Goal: Task Accomplishment & Management: Use online tool/utility

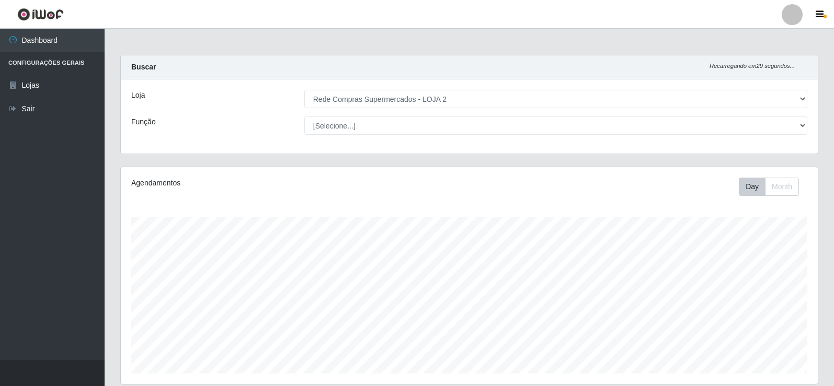
select select "161"
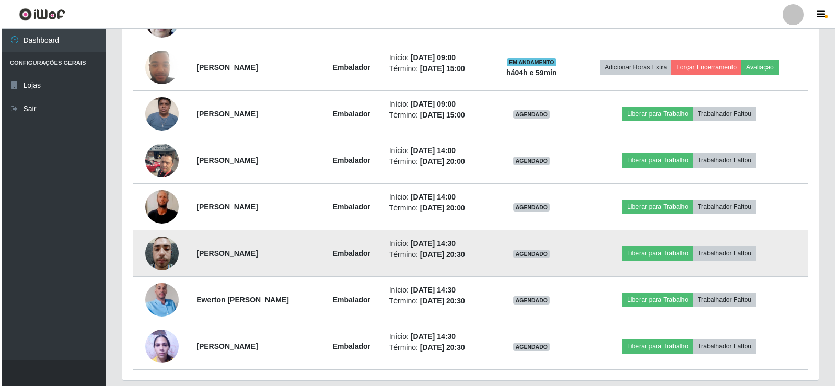
scroll to position [535, 0]
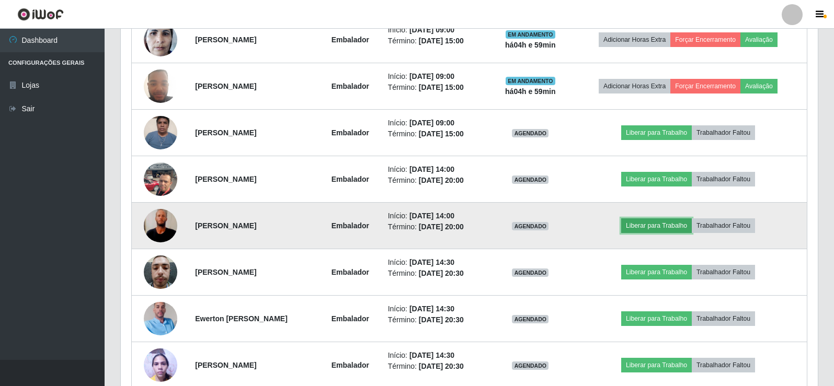
click at [670, 228] on button "Liberar para Trabalho" at bounding box center [656, 226] width 71 height 15
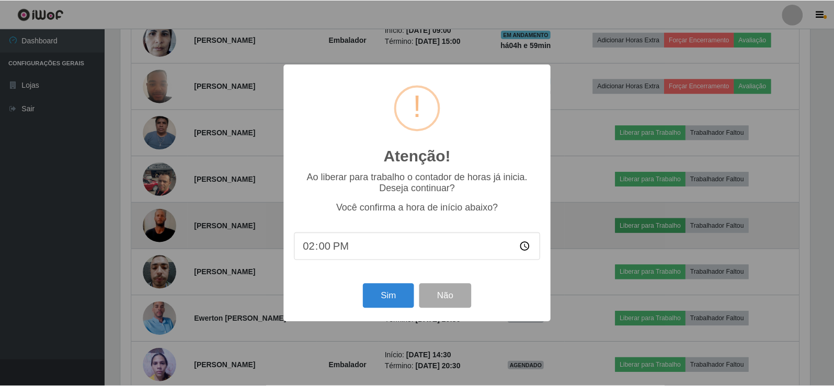
scroll to position [217, 692]
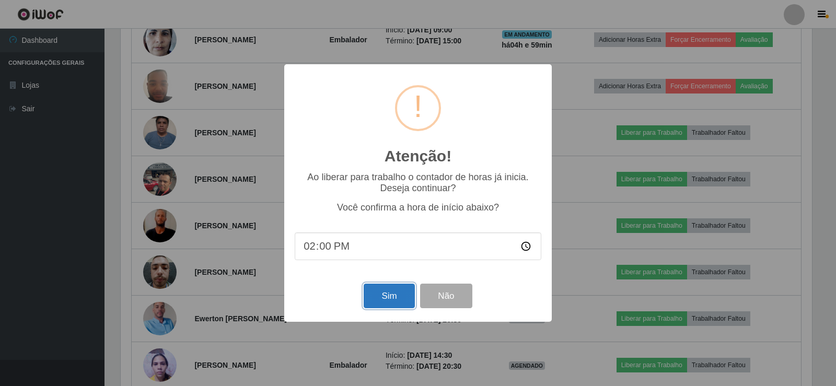
click at [390, 303] on button "Sim" at bounding box center [389, 296] width 51 height 25
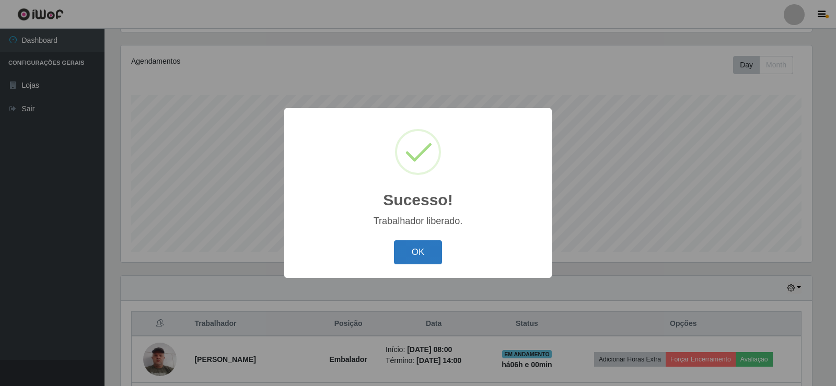
click at [426, 255] on button "OK" at bounding box center [418, 252] width 49 height 25
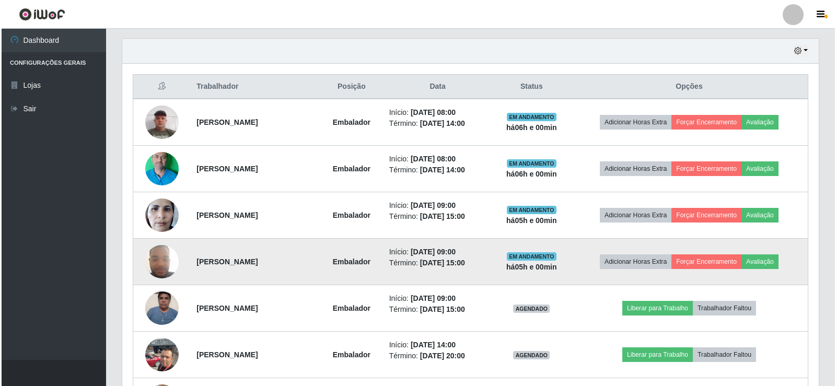
scroll to position [383, 0]
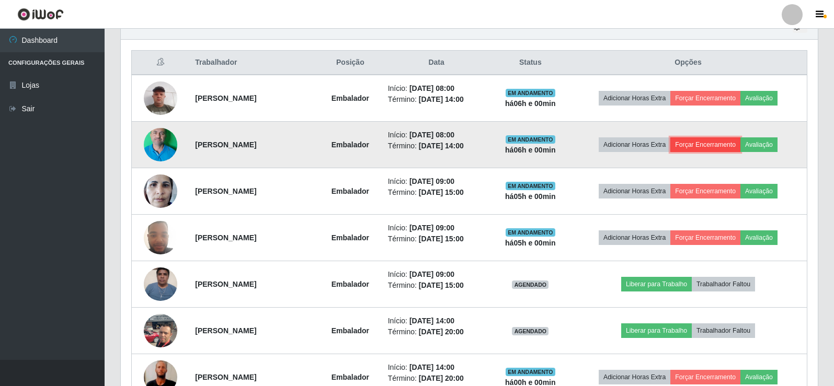
click at [720, 144] on button "Forçar Encerramento" at bounding box center [705, 144] width 70 height 15
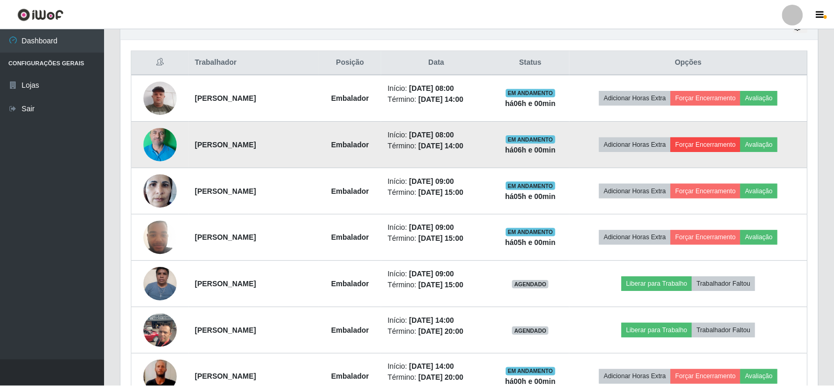
scroll to position [217, 692]
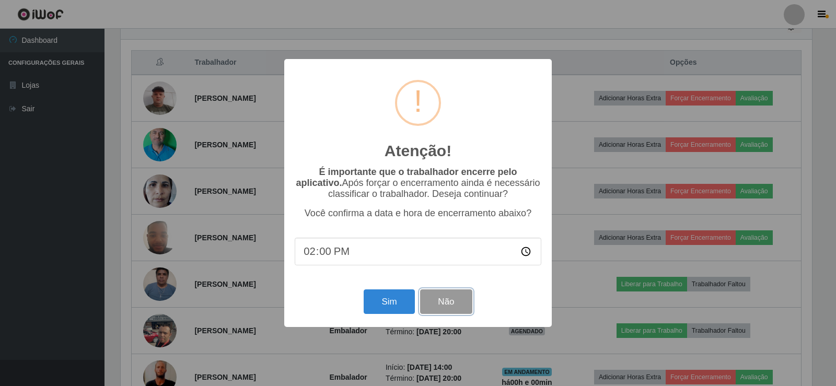
click at [441, 303] on button "Não" at bounding box center [446, 302] width 52 height 25
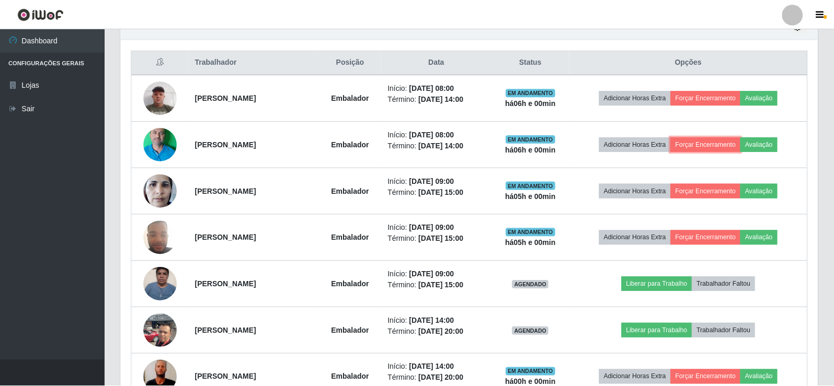
scroll to position [217, 697]
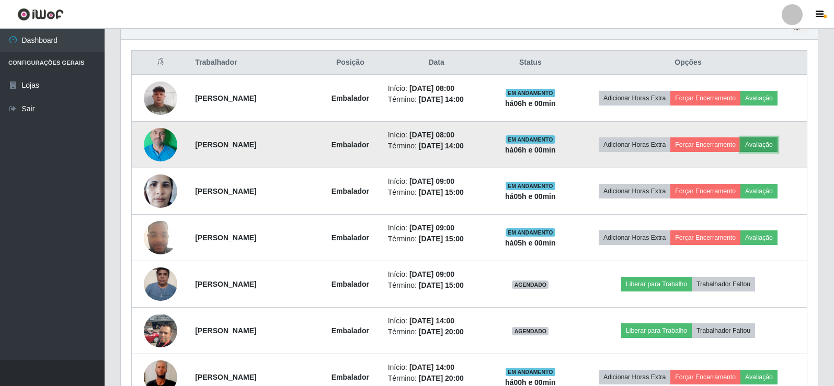
click at [775, 145] on button "Avaliação" at bounding box center [758, 144] width 37 height 15
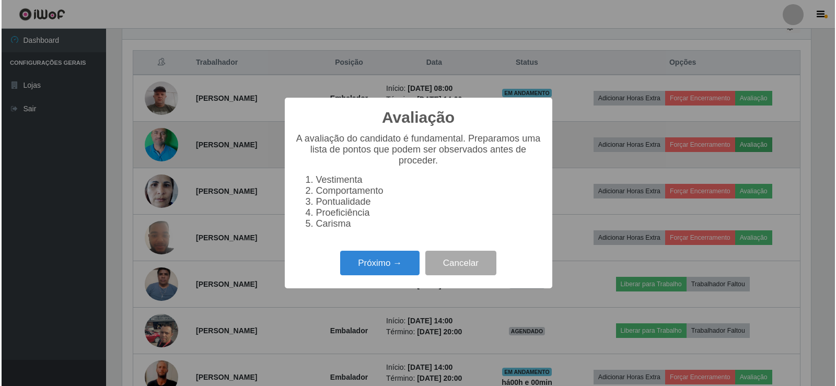
scroll to position [217, 692]
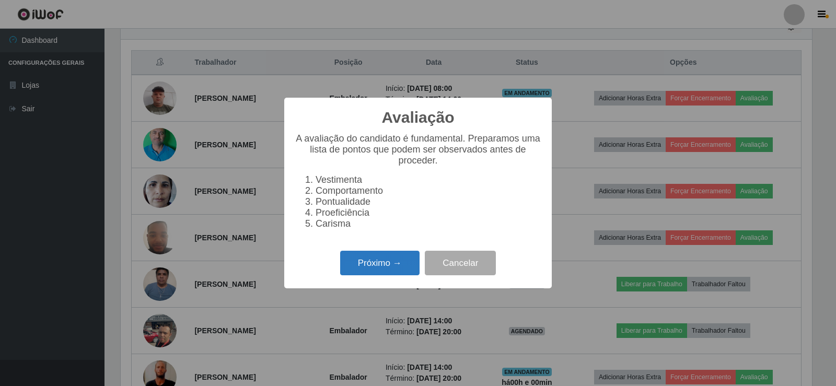
click at [384, 270] on button "Próximo →" at bounding box center [379, 263] width 79 height 25
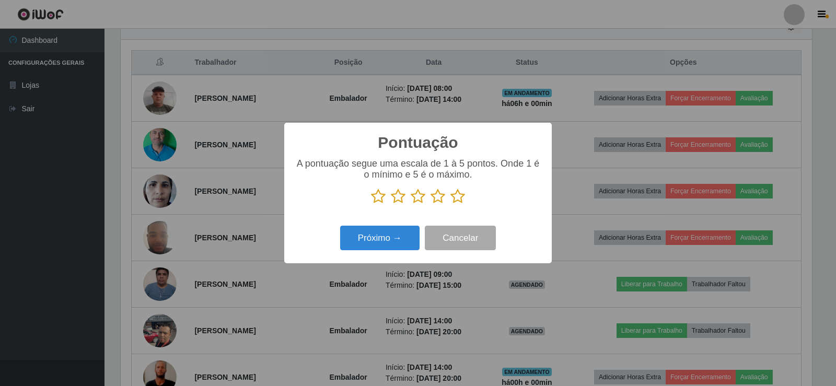
click at [455, 204] on icon at bounding box center [458, 197] width 15 height 16
click at [451, 204] on input "radio" at bounding box center [451, 204] width 0 height 0
click at [405, 236] on button "Próximo →" at bounding box center [379, 238] width 79 height 25
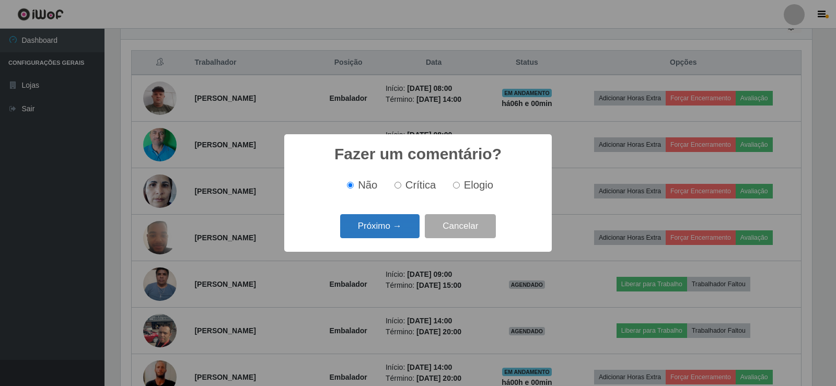
click at [399, 224] on button "Próximo →" at bounding box center [379, 226] width 79 height 25
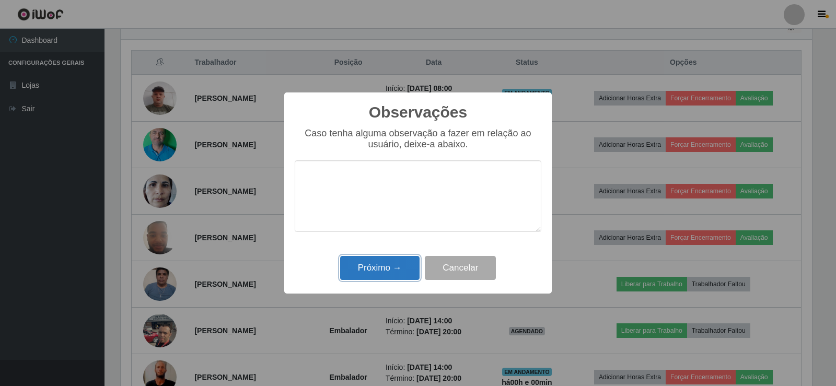
click at [387, 271] on button "Próximo →" at bounding box center [379, 268] width 79 height 25
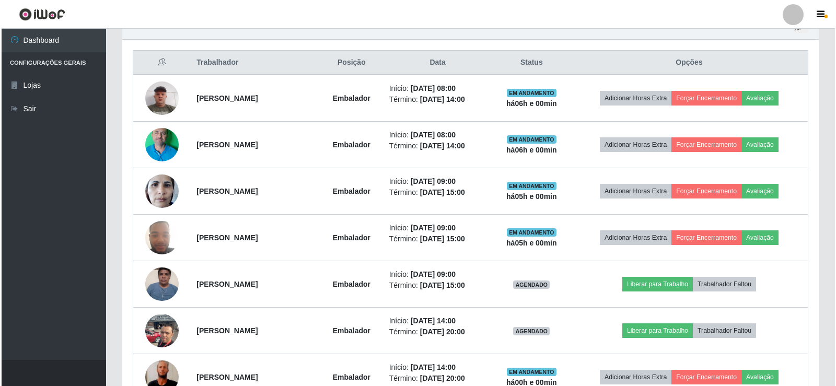
scroll to position [217, 697]
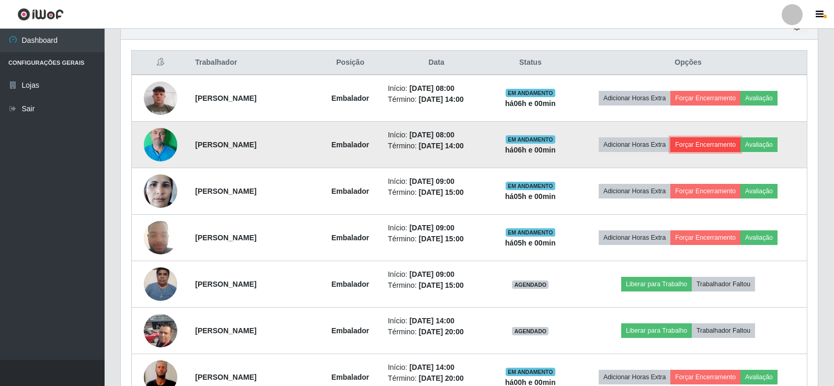
click at [726, 144] on button "Forçar Encerramento" at bounding box center [705, 144] width 70 height 15
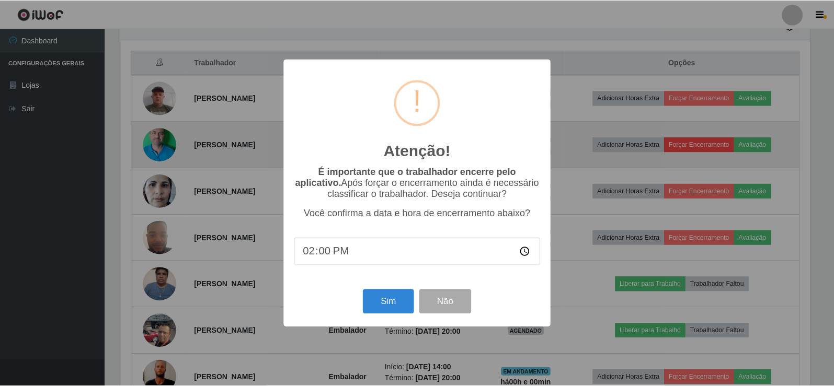
scroll to position [217, 692]
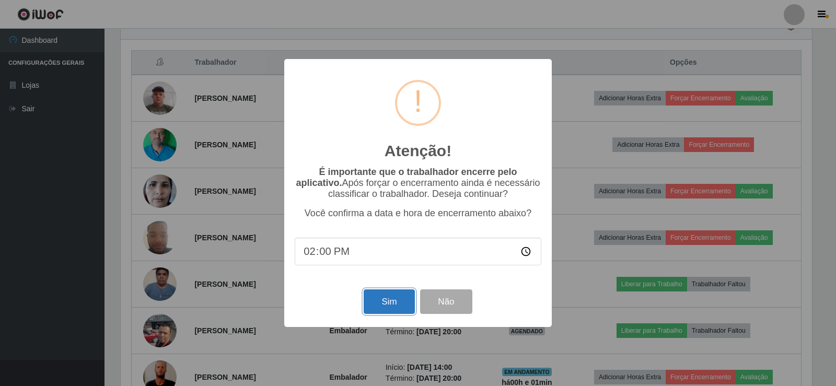
click at [385, 303] on button "Sim" at bounding box center [389, 302] width 51 height 25
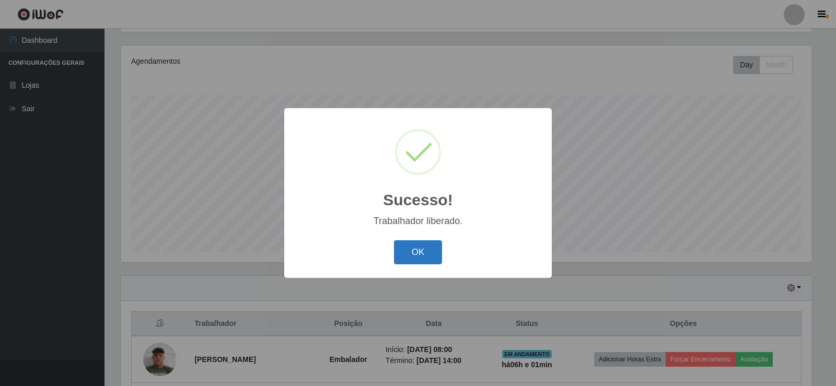
click at [428, 245] on button "OK" at bounding box center [418, 252] width 49 height 25
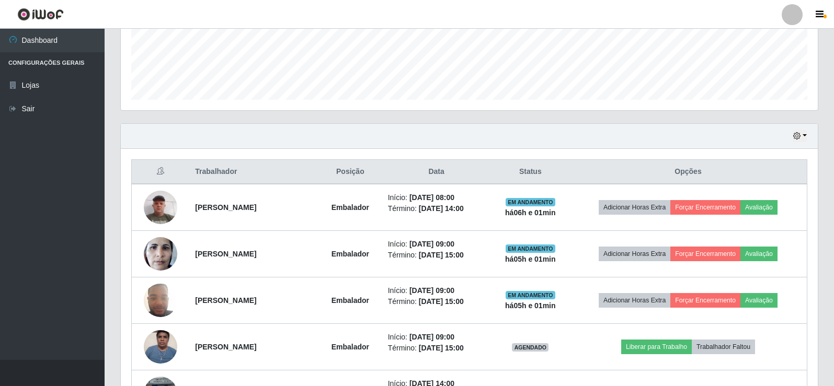
scroll to position [279, 0]
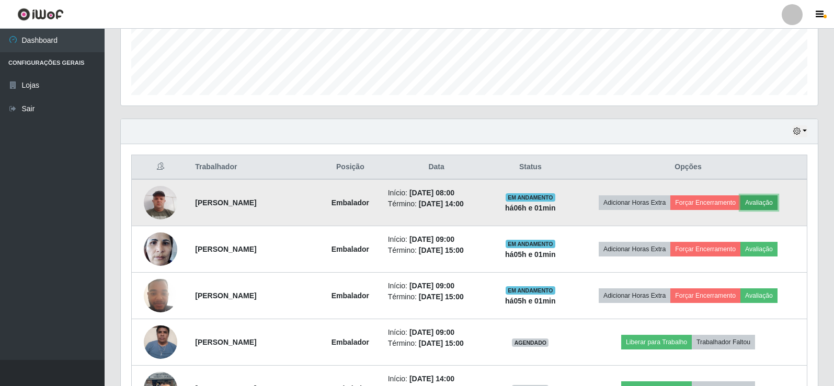
click at [773, 201] on button "Avaliação" at bounding box center [758, 203] width 37 height 15
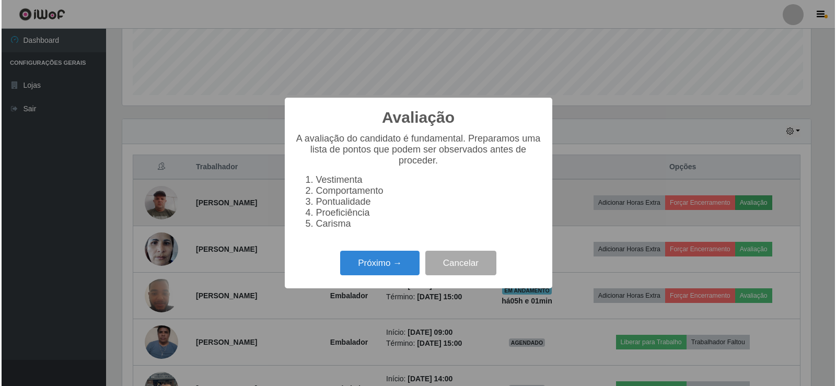
scroll to position [217, 692]
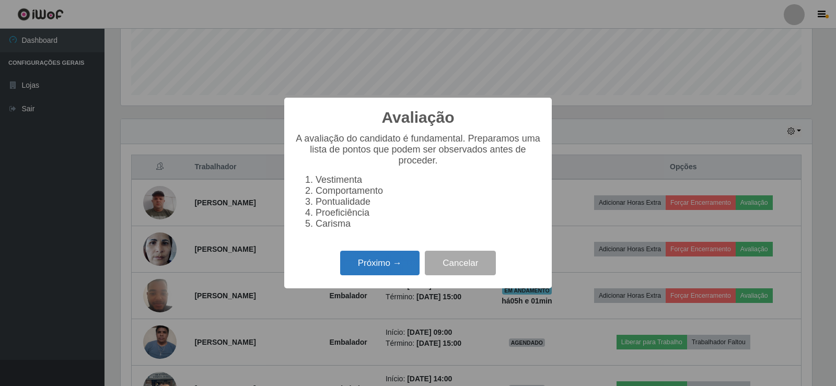
click at [384, 264] on button "Próximo →" at bounding box center [379, 263] width 79 height 25
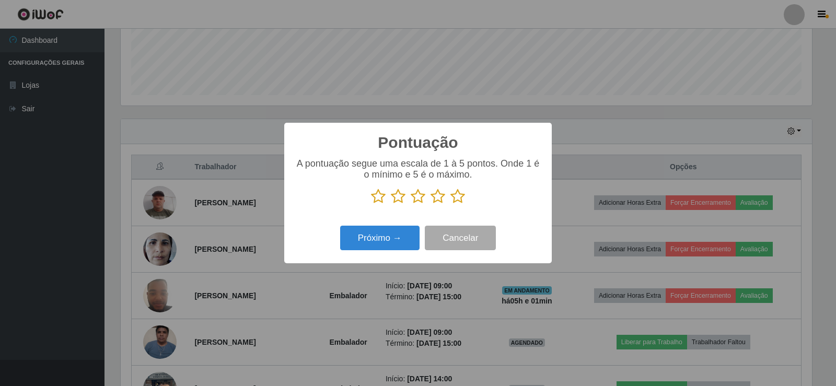
click at [459, 199] on icon at bounding box center [458, 197] width 15 height 16
click at [451, 204] on input "radio" at bounding box center [451, 204] width 0 height 0
click at [406, 240] on button "Próximo →" at bounding box center [379, 238] width 79 height 25
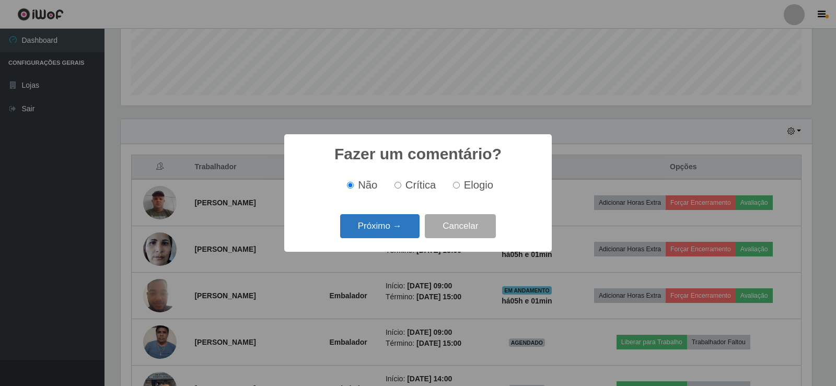
click at [397, 227] on button "Próximo →" at bounding box center [379, 226] width 79 height 25
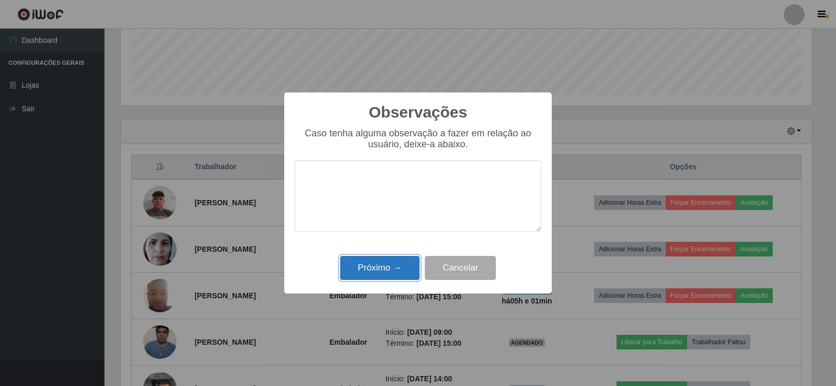
click at [403, 265] on button "Próximo →" at bounding box center [379, 268] width 79 height 25
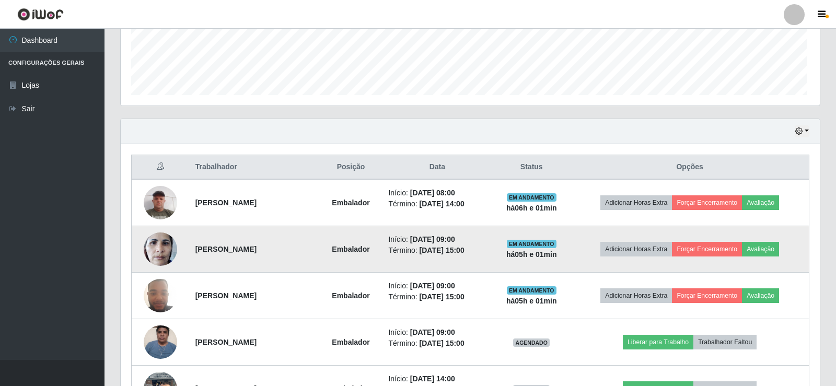
scroll to position [217, 697]
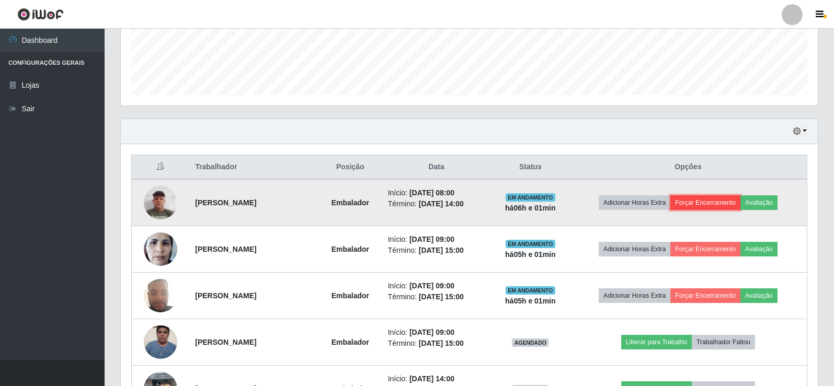
click at [721, 200] on button "Forçar Encerramento" at bounding box center [705, 203] width 70 height 15
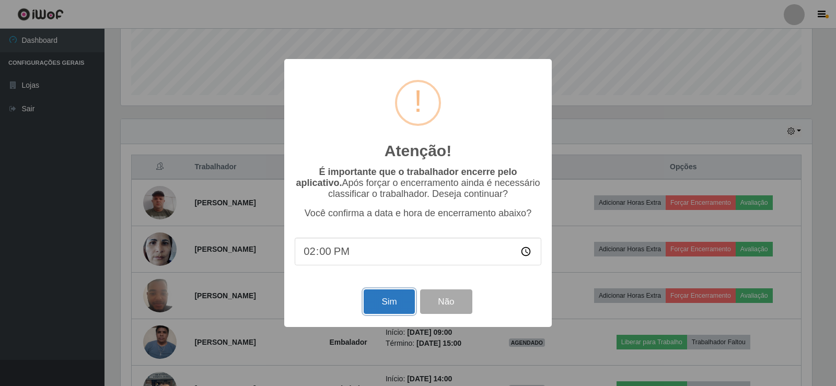
click at [384, 307] on button "Sim" at bounding box center [389, 302] width 51 height 25
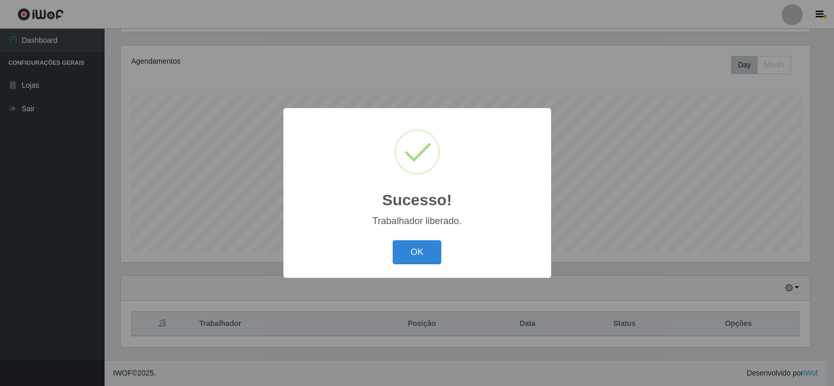
scroll to position [0, 0]
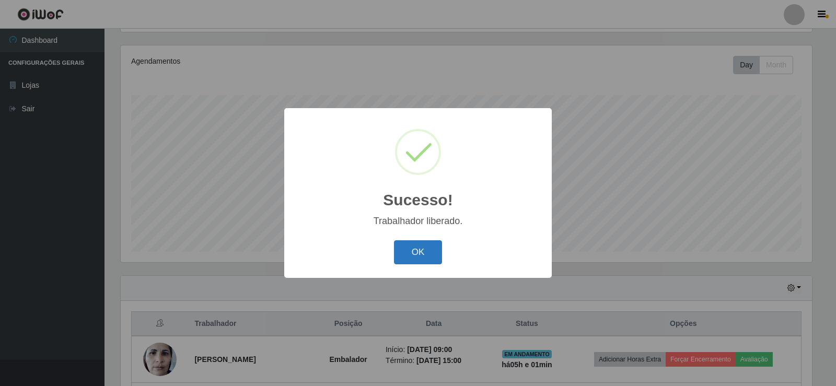
click at [432, 250] on button "OK" at bounding box center [418, 252] width 49 height 25
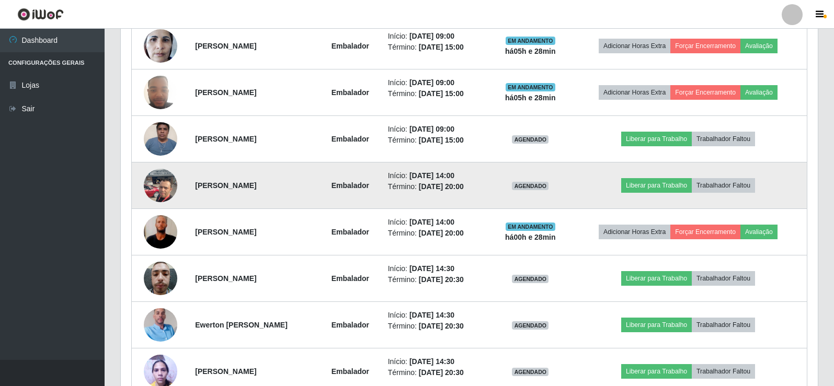
scroll to position [383, 0]
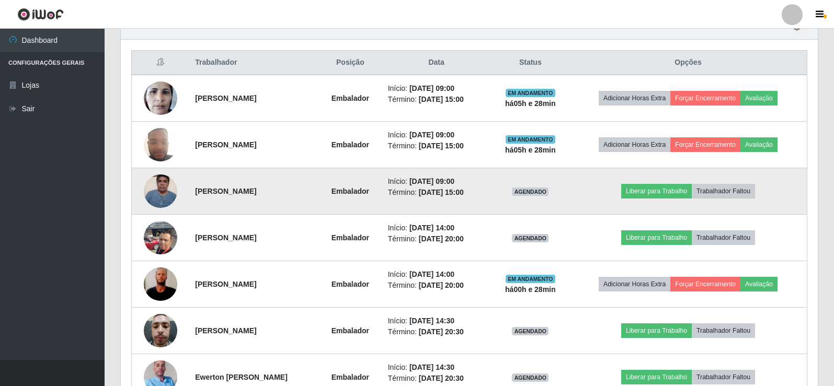
click at [156, 185] on img at bounding box center [160, 191] width 33 height 44
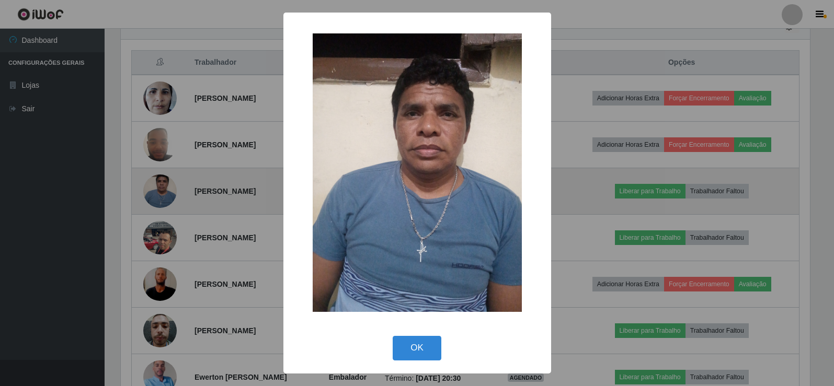
scroll to position [217, 692]
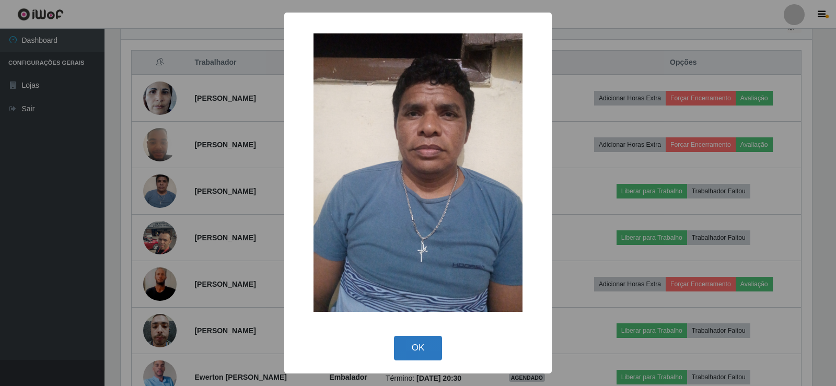
click at [423, 346] on button "OK" at bounding box center [418, 348] width 49 height 25
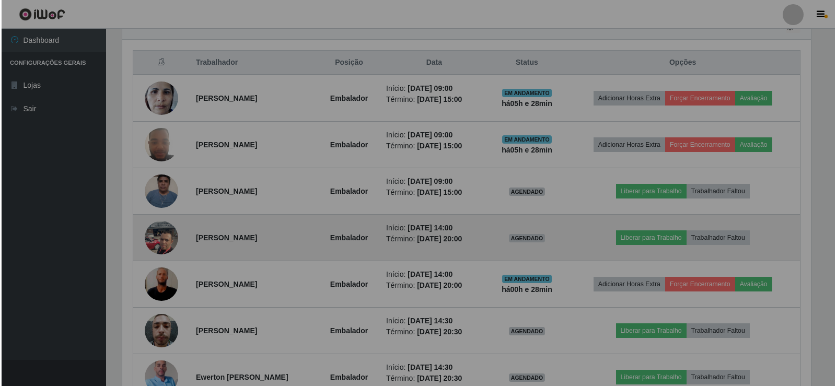
scroll to position [217, 697]
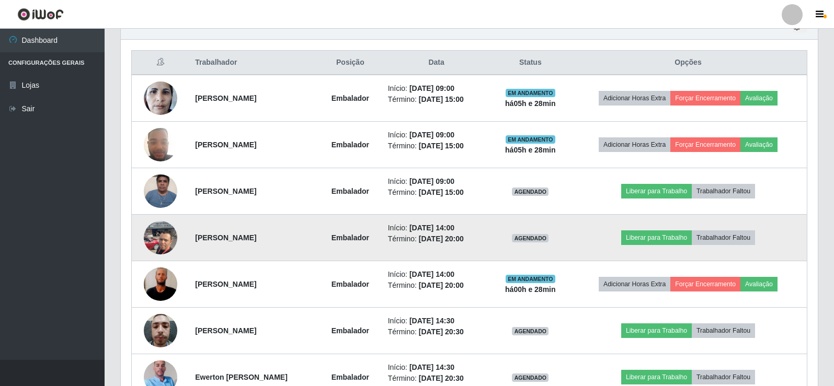
click at [158, 237] on img at bounding box center [160, 237] width 33 height 44
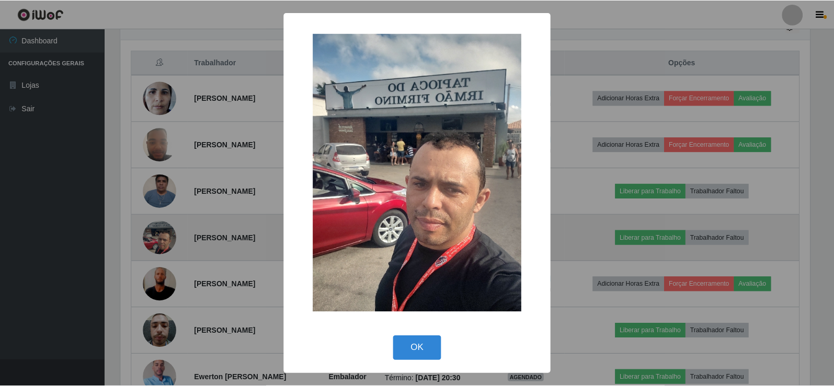
scroll to position [217, 692]
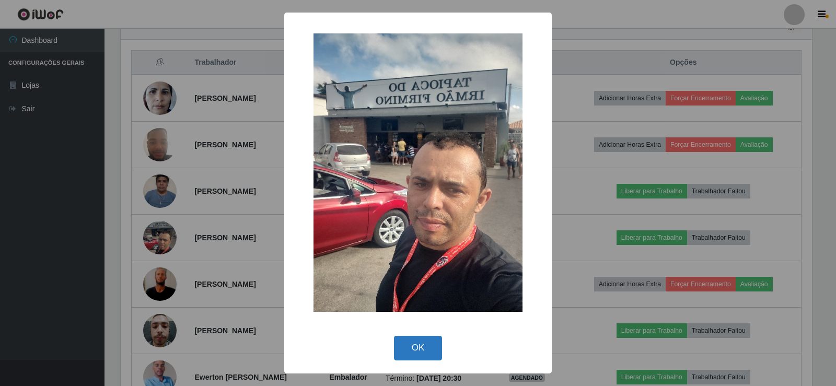
click at [410, 336] on button "OK" at bounding box center [418, 348] width 49 height 25
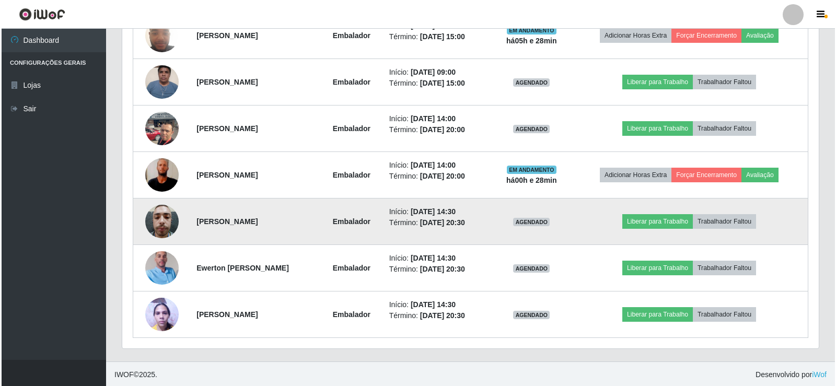
scroll to position [494, 0]
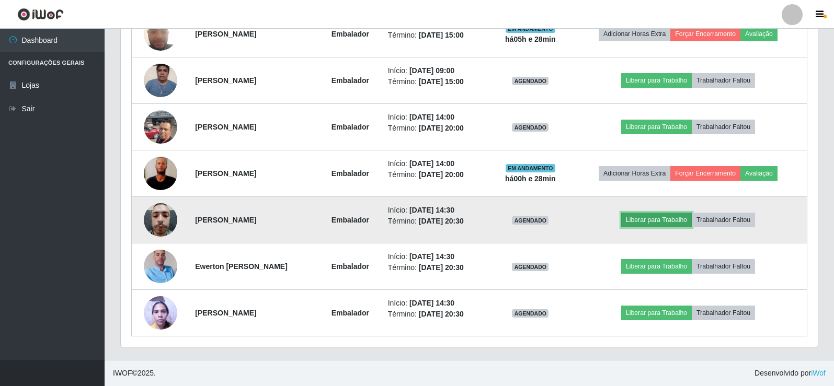
click at [657, 224] on button "Liberar para Trabalho" at bounding box center [656, 220] width 71 height 15
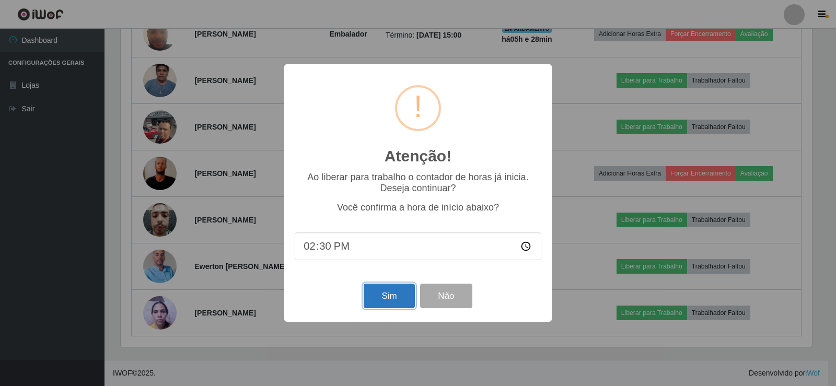
click at [397, 299] on button "Sim" at bounding box center [389, 296] width 51 height 25
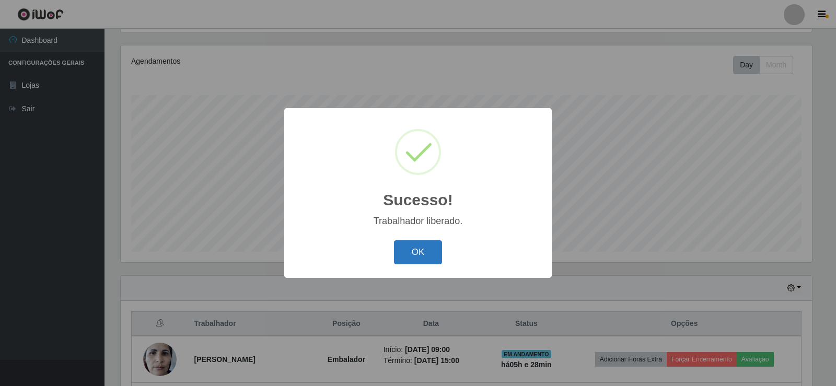
click at [421, 257] on button "OK" at bounding box center [418, 252] width 49 height 25
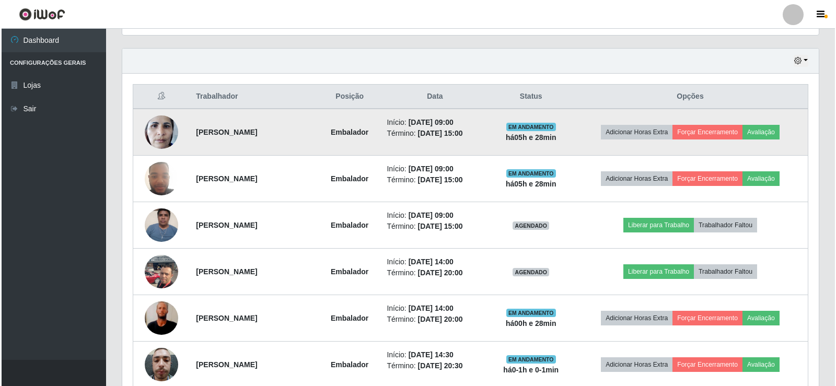
scroll to position [383, 0]
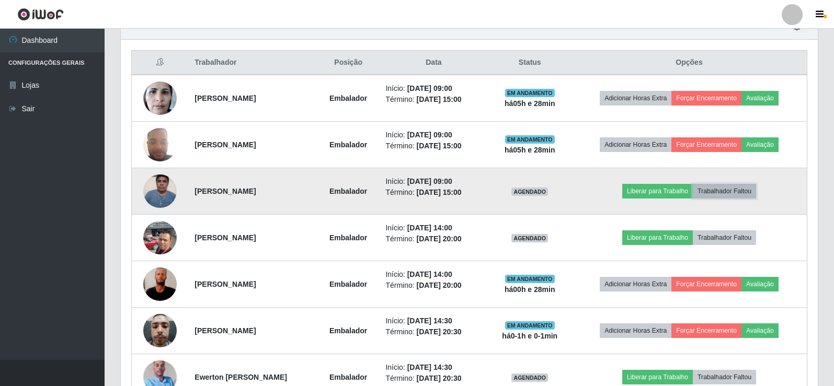
click at [739, 193] on button "Trabalhador Faltou" at bounding box center [724, 191] width 63 height 15
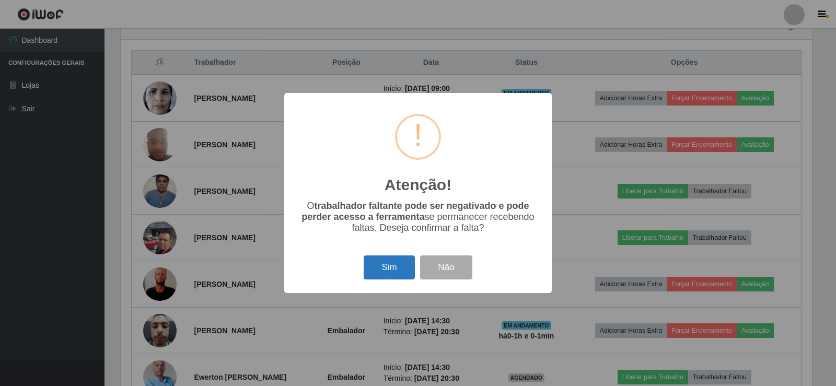
click at [379, 271] on button "Sim" at bounding box center [389, 268] width 51 height 25
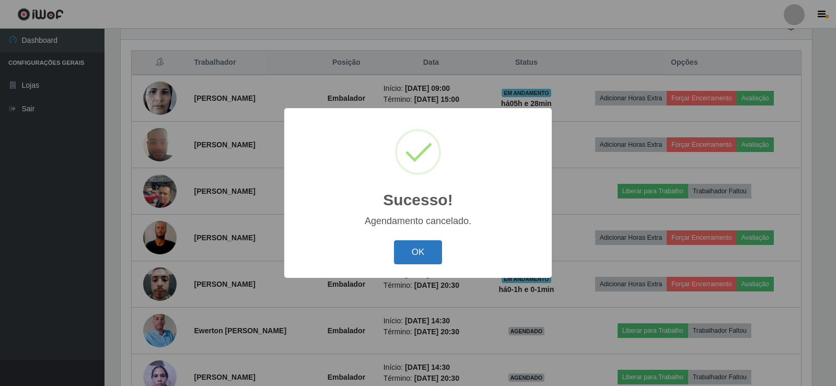
drag, startPoint x: 427, startPoint y: 252, endPoint x: 458, endPoint y: 251, distance: 31.4
click at [431, 255] on button "OK" at bounding box center [418, 252] width 49 height 25
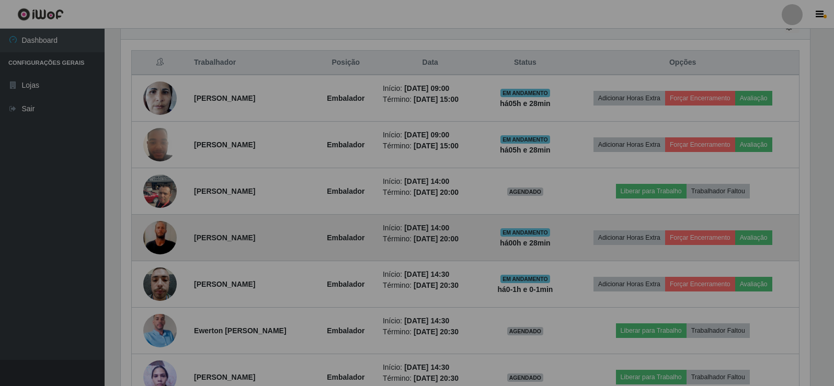
scroll to position [217, 697]
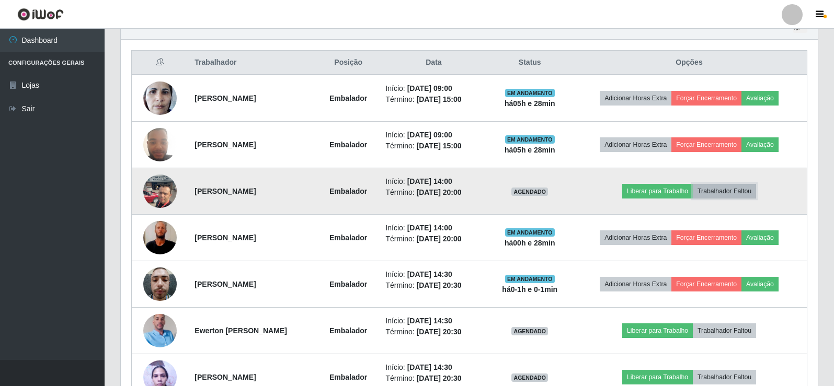
click at [740, 187] on button "Trabalhador Faltou" at bounding box center [724, 191] width 63 height 15
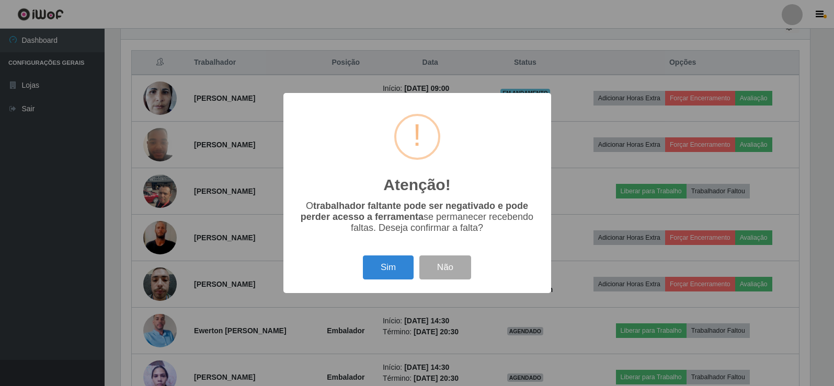
scroll to position [217, 692]
click at [388, 267] on button "Sim" at bounding box center [389, 268] width 51 height 25
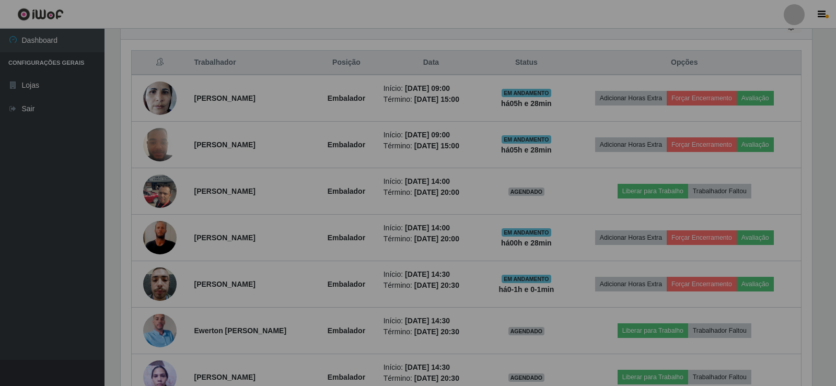
scroll to position [217, 697]
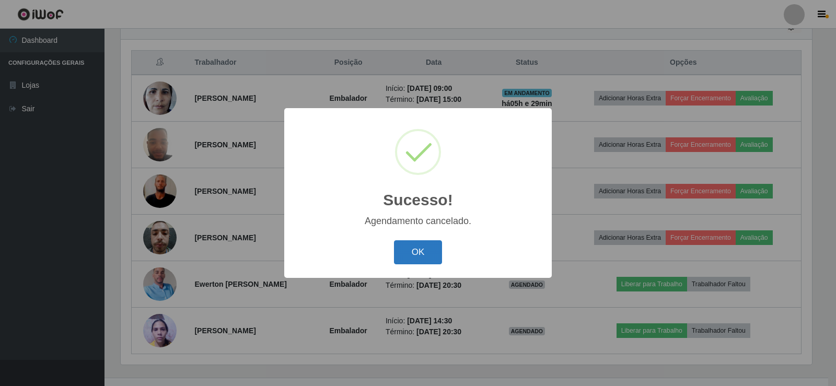
click at [418, 257] on button "OK" at bounding box center [418, 252] width 49 height 25
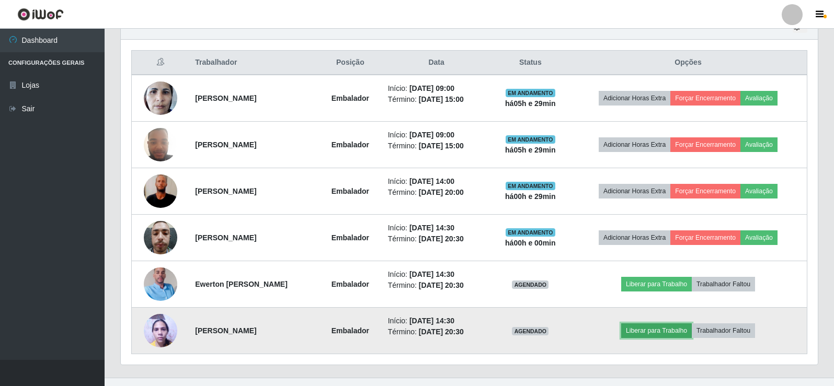
click at [656, 335] on button "Liberar para Trabalho" at bounding box center [656, 331] width 71 height 15
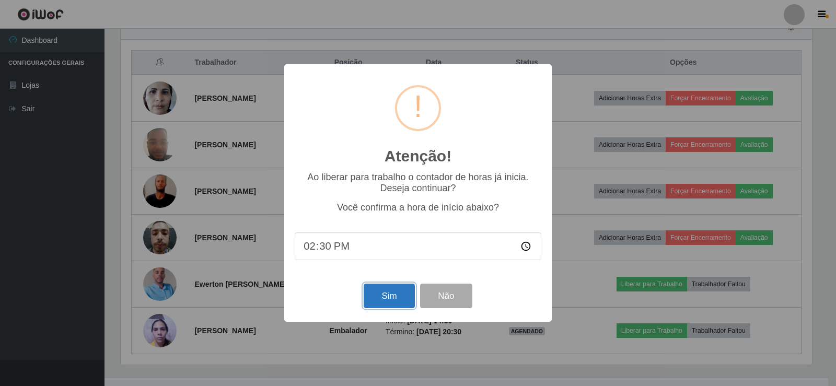
click at [386, 298] on button "Sim" at bounding box center [389, 296] width 51 height 25
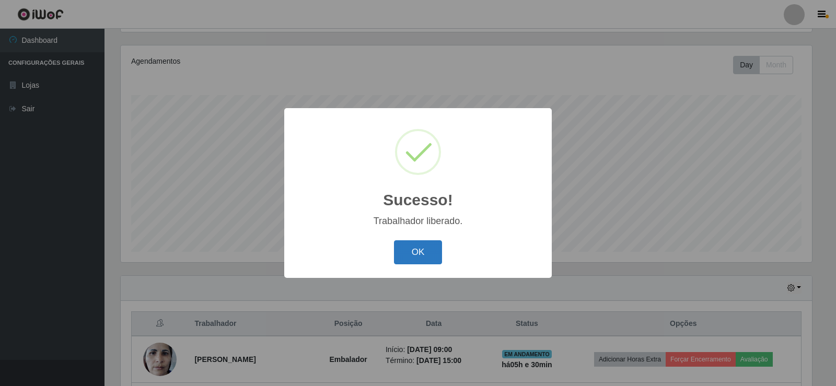
click at [432, 258] on button "OK" at bounding box center [418, 252] width 49 height 25
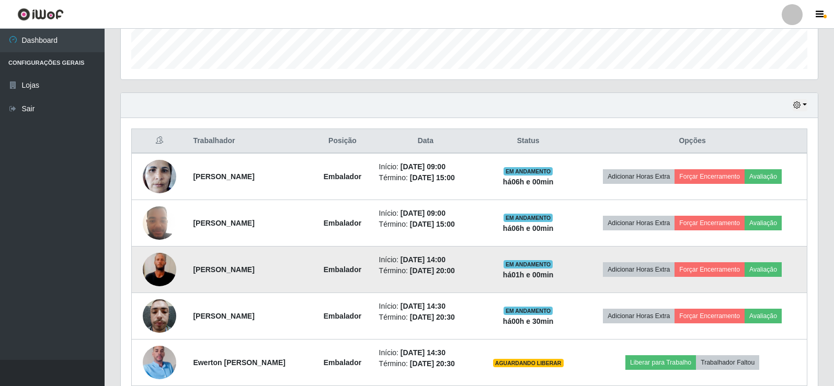
scroll to position [296, 0]
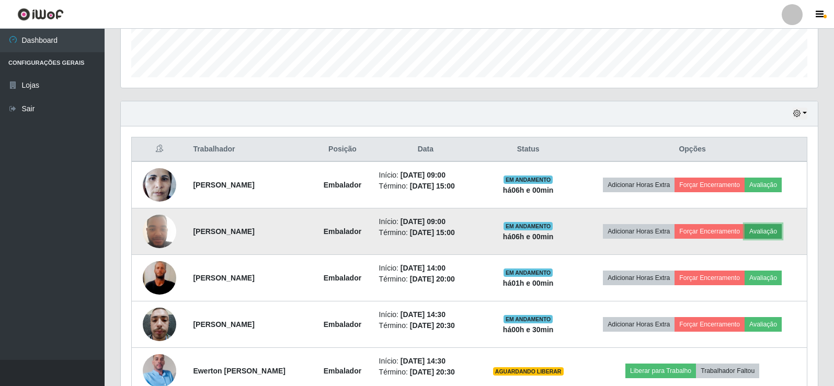
click at [772, 231] on button "Avaliação" at bounding box center [762, 231] width 37 height 15
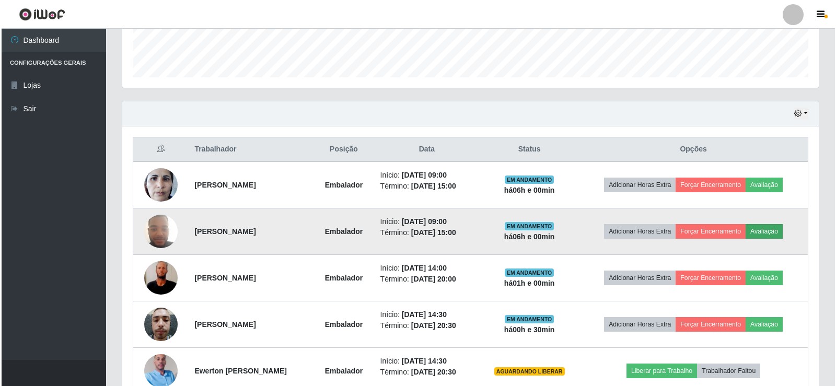
scroll to position [217, 692]
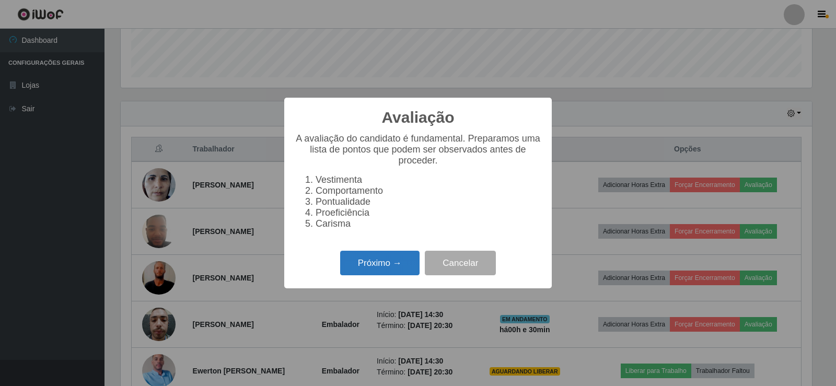
click at [408, 272] on button "Próximo →" at bounding box center [379, 263] width 79 height 25
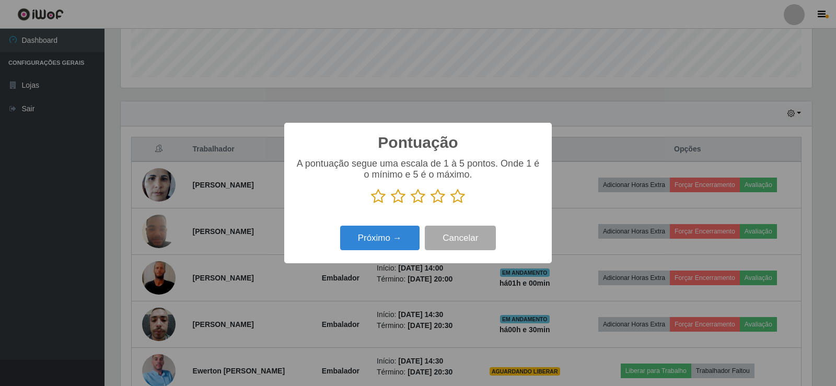
click at [457, 192] on icon at bounding box center [458, 197] width 15 height 16
click at [451, 204] on input "radio" at bounding box center [451, 204] width 0 height 0
click at [384, 240] on button "Próximo →" at bounding box center [379, 238] width 79 height 25
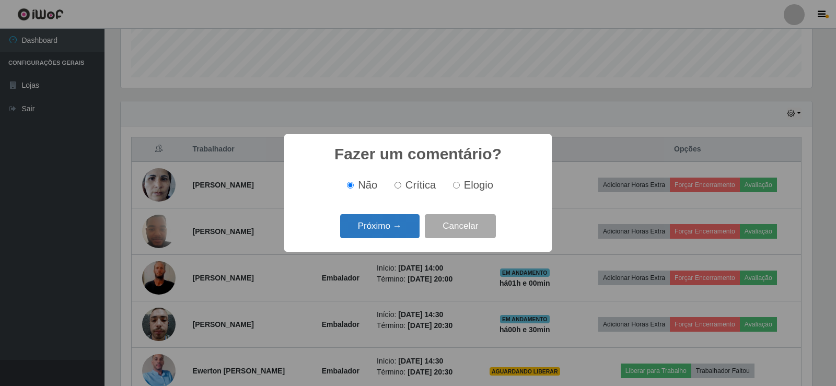
click at [394, 217] on button "Próximo →" at bounding box center [379, 226] width 79 height 25
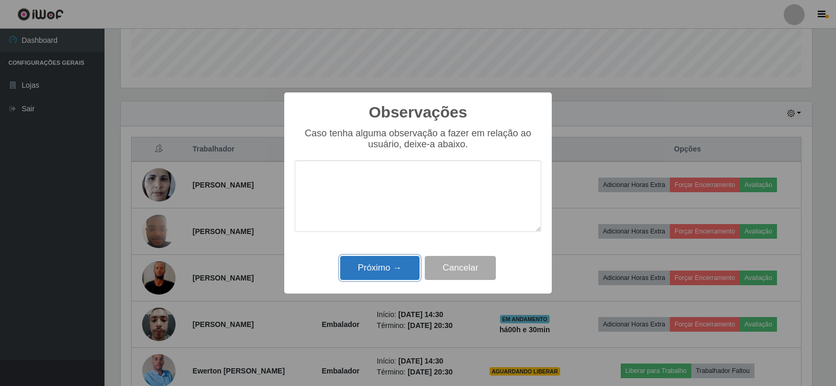
click at [389, 266] on button "Próximo →" at bounding box center [379, 268] width 79 height 25
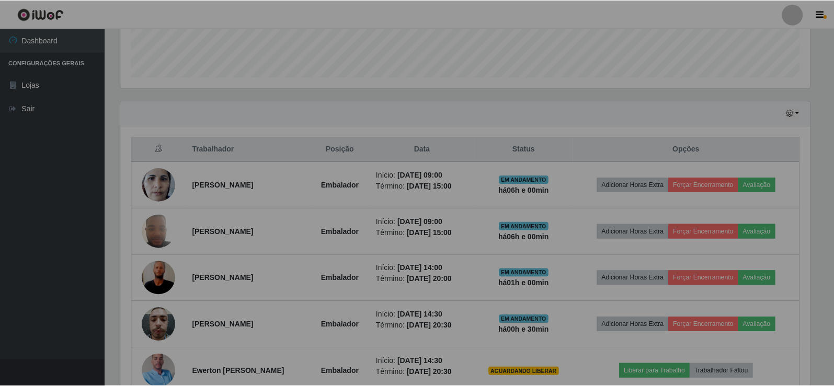
scroll to position [217, 697]
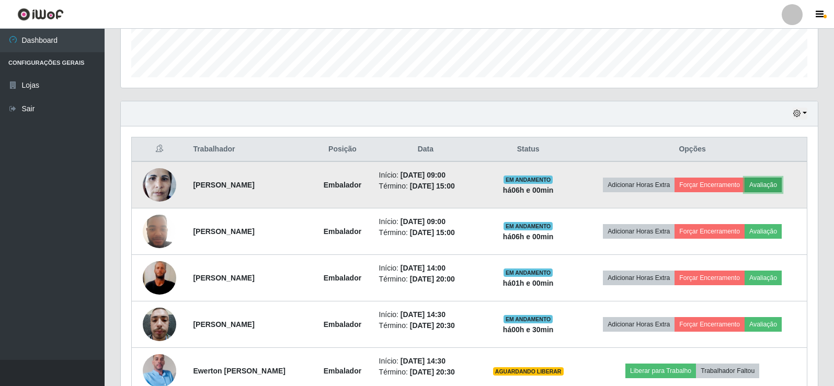
click at [781, 179] on button "Avaliação" at bounding box center [762, 185] width 37 height 15
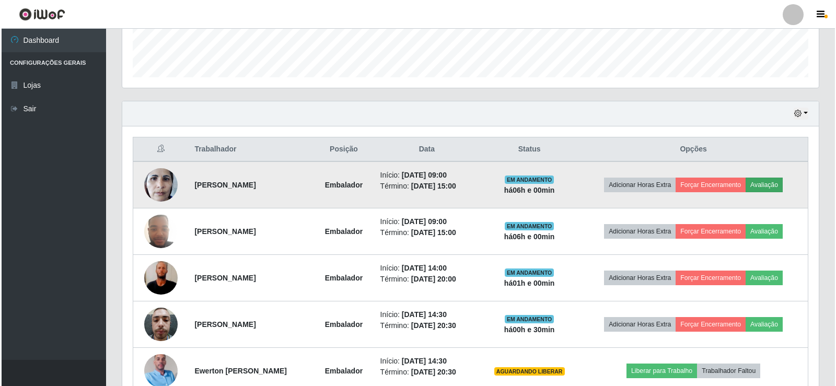
scroll to position [217, 692]
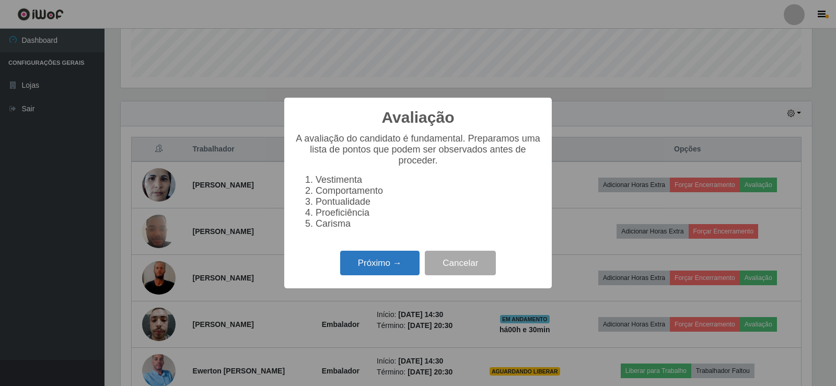
click at [382, 262] on button "Próximo →" at bounding box center [379, 263] width 79 height 25
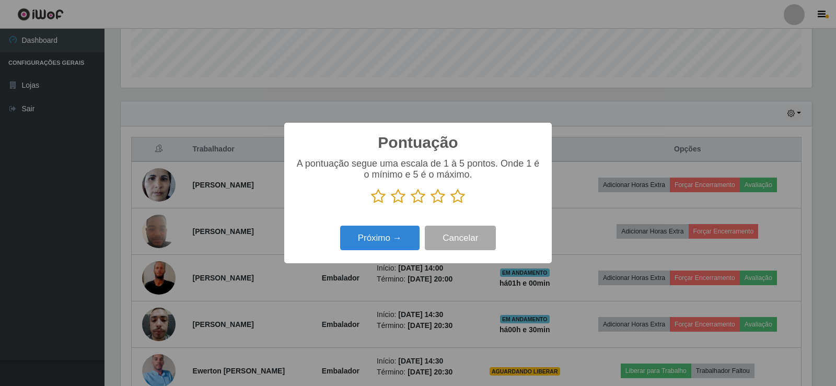
click at [467, 198] on p at bounding box center [418, 197] width 247 height 16
click at [451, 194] on icon at bounding box center [458, 197] width 15 height 16
click at [451, 204] on input "radio" at bounding box center [451, 204] width 0 height 0
click at [380, 227] on button "Próximo →" at bounding box center [379, 238] width 79 height 25
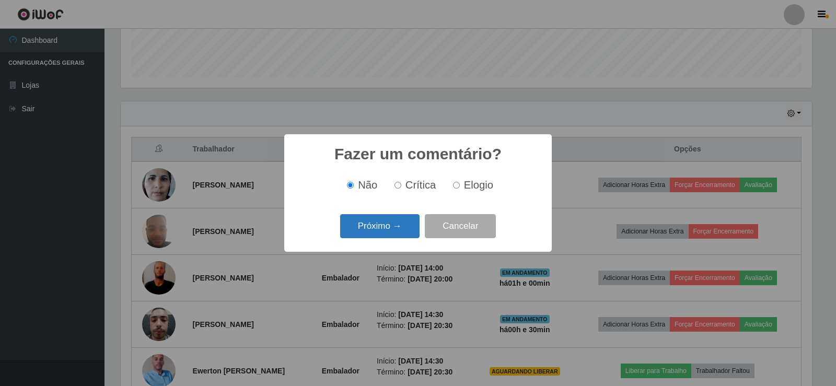
click at [380, 230] on button "Próximo →" at bounding box center [379, 226] width 79 height 25
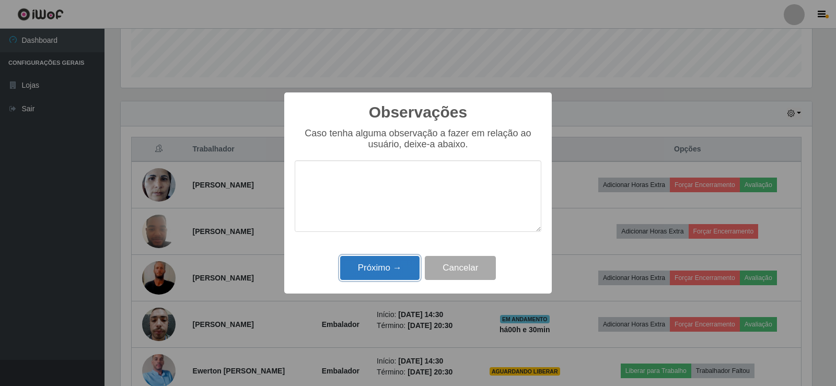
click at [377, 265] on button "Próximo →" at bounding box center [379, 268] width 79 height 25
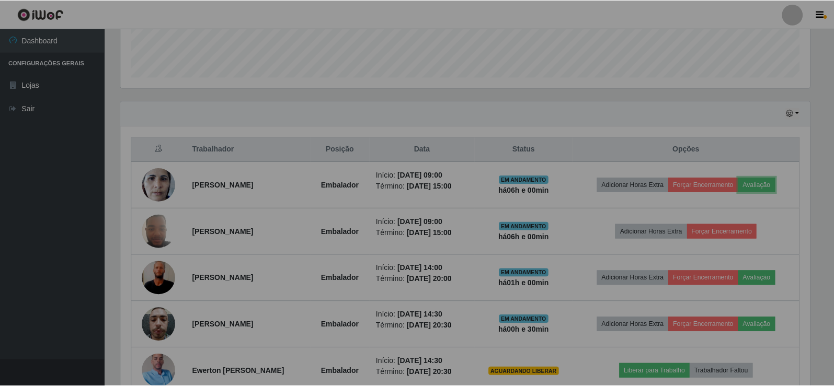
scroll to position [217, 697]
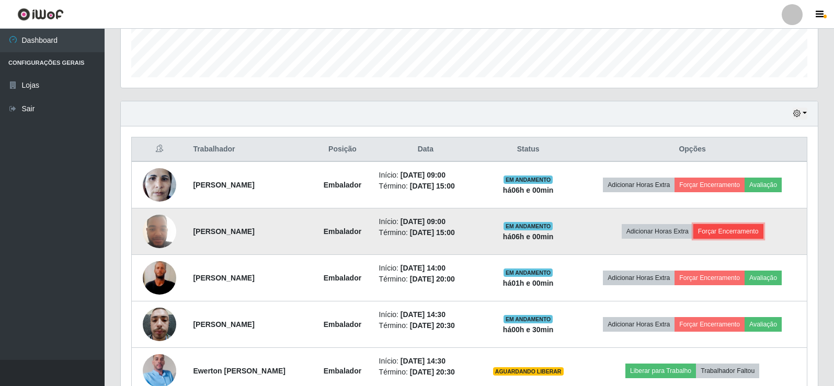
click at [738, 229] on button "Forçar Encerramento" at bounding box center [728, 231] width 70 height 15
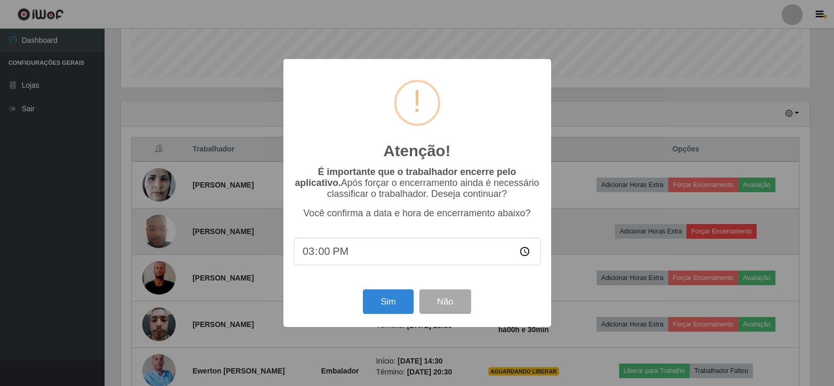
scroll to position [217, 692]
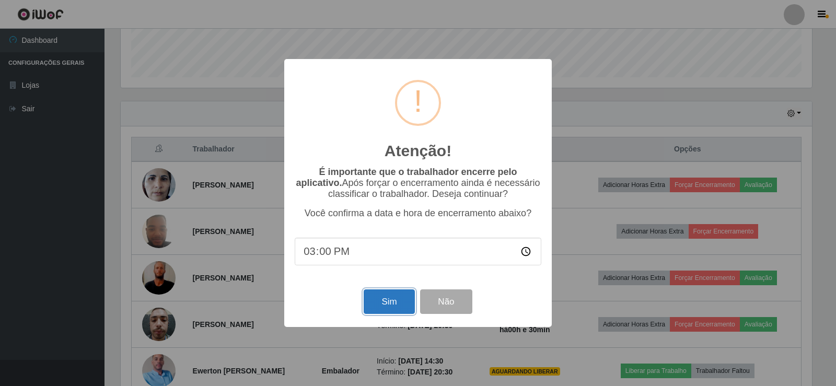
click at [393, 312] on button "Sim" at bounding box center [389, 302] width 51 height 25
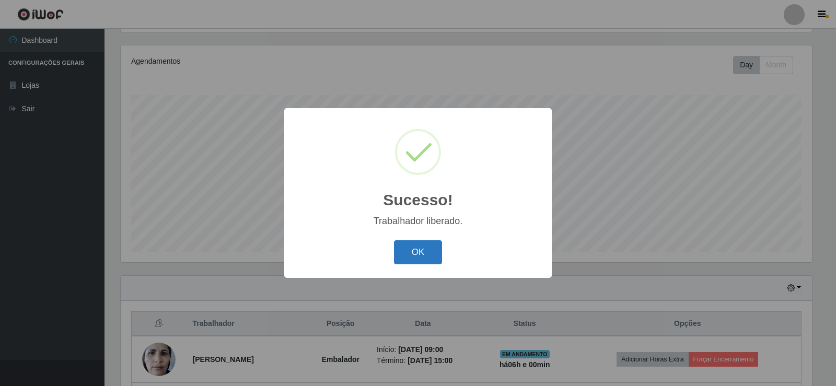
click at [401, 247] on button "OK" at bounding box center [418, 252] width 49 height 25
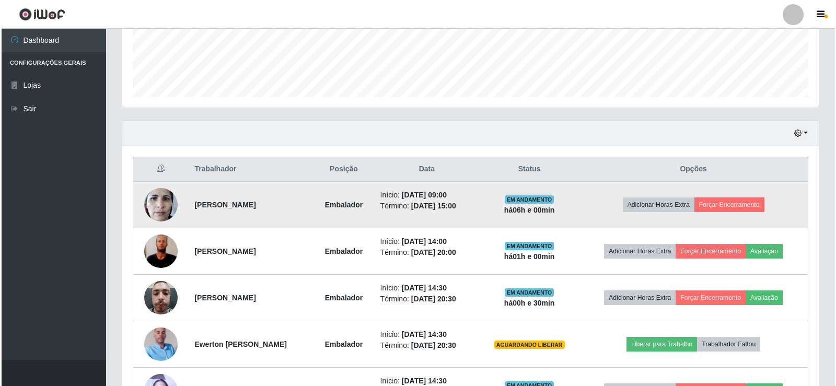
scroll to position [331, 0]
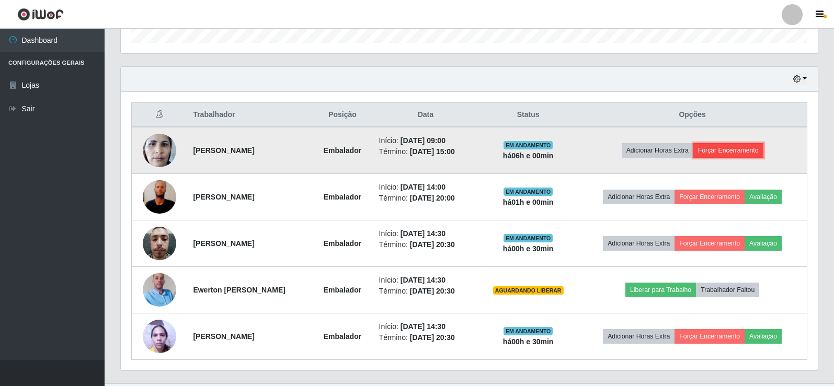
click at [749, 151] on button "Forçar Encerramento" at bounding box center [728, 150] width 70 height 15
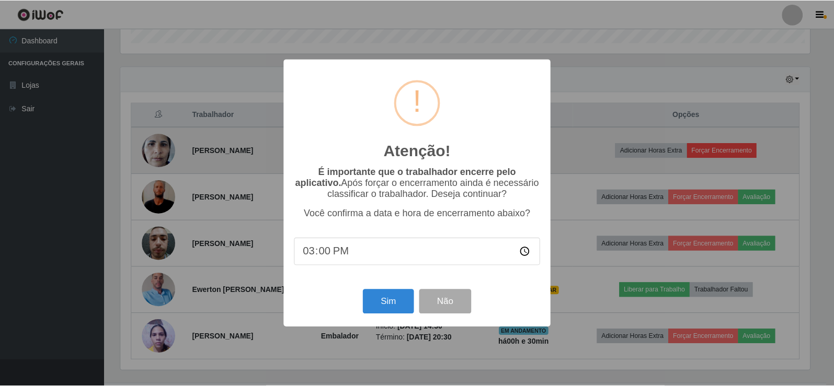
scroll to position [217, 692]
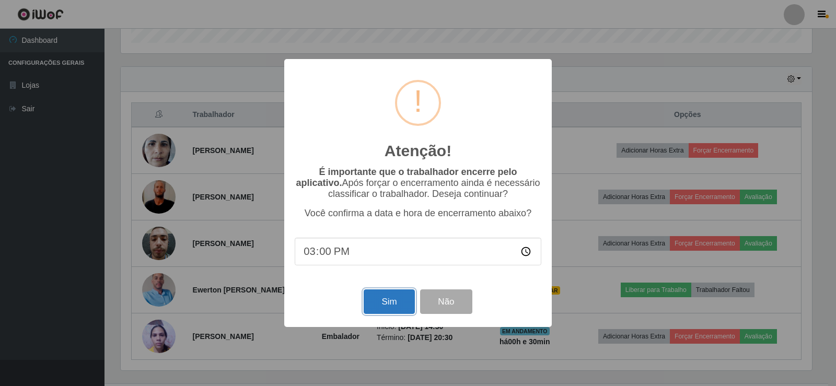
click at [390, 296] on button "Sim" at bounding box center [389, 302] width 51 height 25
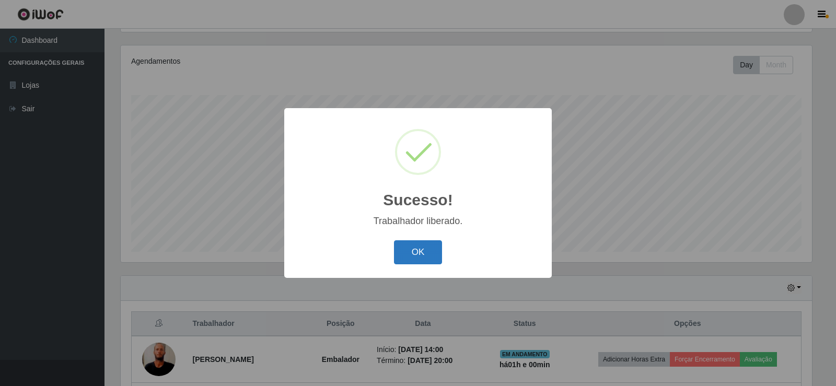
click at [416, 244] on button "OK" at bounding box center [418, 252] width 49 height 25
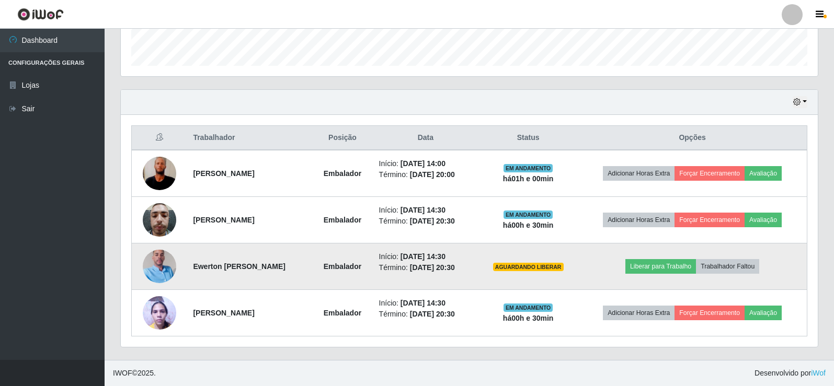
click at [151, 262] on img at bounding box center [159, 267] width 33 height 60
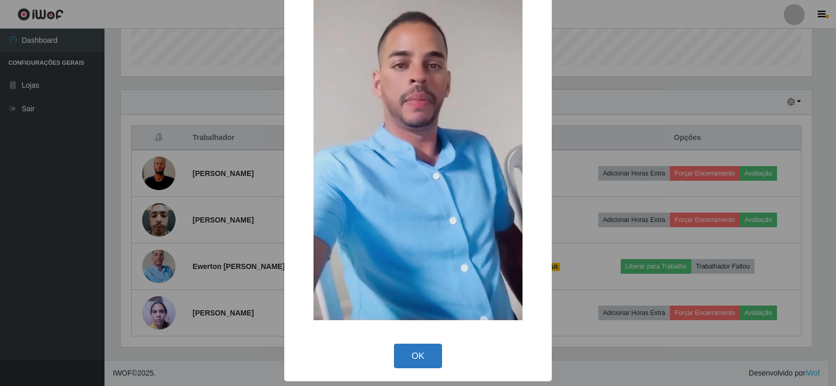
click at [408, 350] on button "OK" at bounding box center [418, 356] width 49 height 25
